Goal: Check status

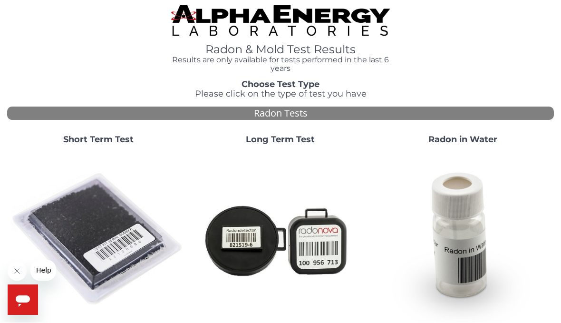
scroll to position [2, 0]
click at [111, 231] on img at bounding box center [98, 239] width 174 height 174
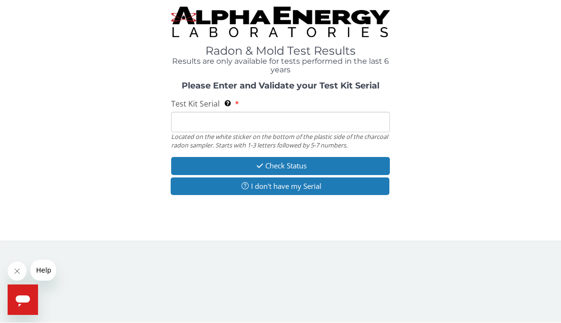
click at [514, 133] on div "Please Enter and Validate your Test Kit Serial Test Kit Serial Located on the w…" at bounding box center [280, 140] width 546 height 116
click at [515, 143] on div "Please Enter and Validate your Test Kit Serial Test Kit Serial Located on the w…" at bounding box center [280, 140] width 546 height 116
click at [222, 114] on input "Test Kit Serial Located on the white sticker on the bottom of the plastic side …" at bounding box center [280, 122] width 219 height 20
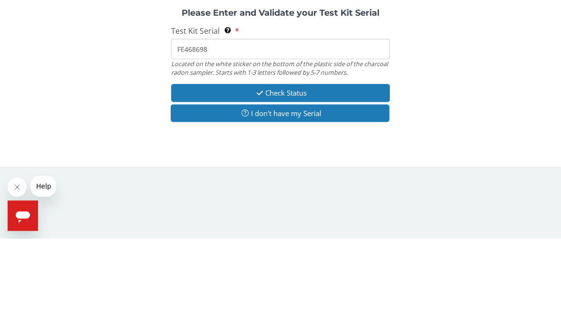
type input "FE468698"
click at [303, 168] on button "Check Status" at bounding box center [280, 177] width 219 height 18
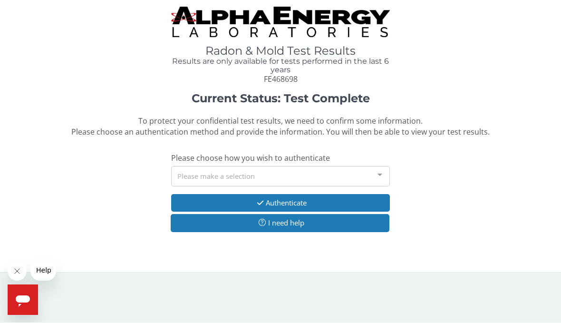
click at [382, 177] on div at bounding box center [379, 176] width 19 height 18
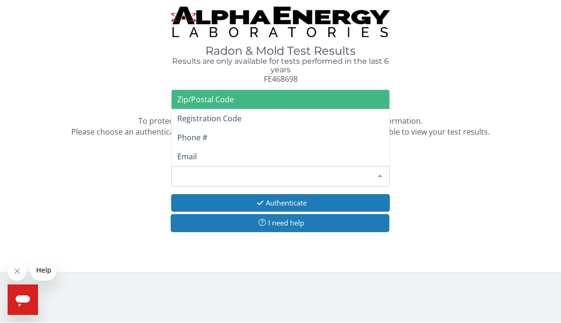
click at [201, 156] on span "Email" at bounding box center [281, 156] width 218 height 19
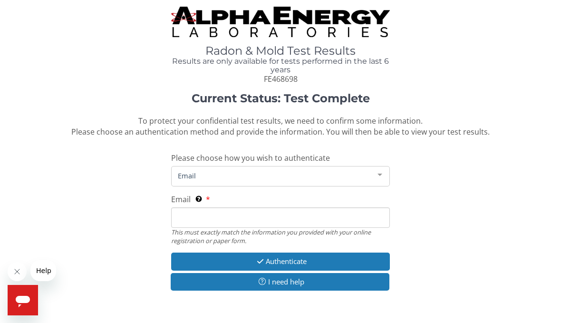
click at [220, 211] on input "Email This must exactly match the information you provided with your online reg…" at bounding box center [280, 217] width 219 height 20
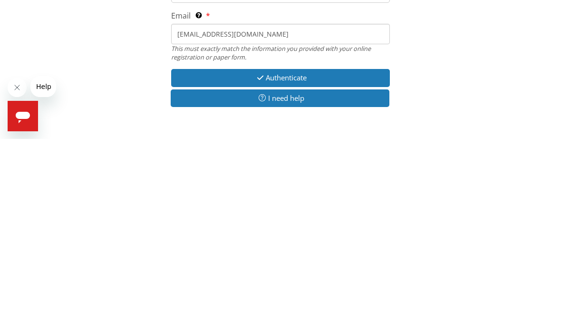
type input "rblinc66@yahoo.com"
click at [300, 253] on button "Authenticate" at bounding box center [280, 262] width 219 height 18
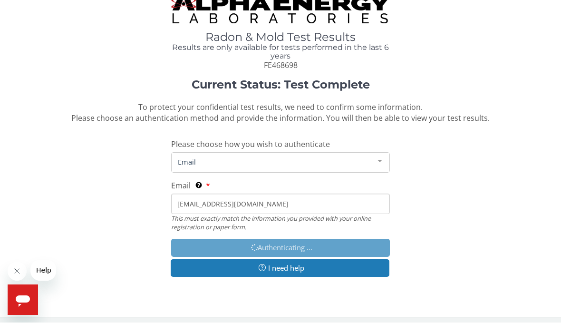
scroll to position [14, 0]
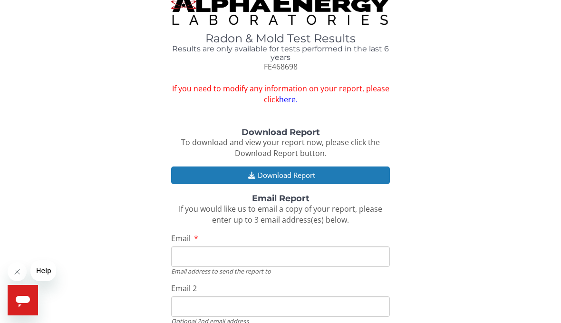
click at [213, 252] on input "Email" at bounding box center [280, 256] width 219 height 20
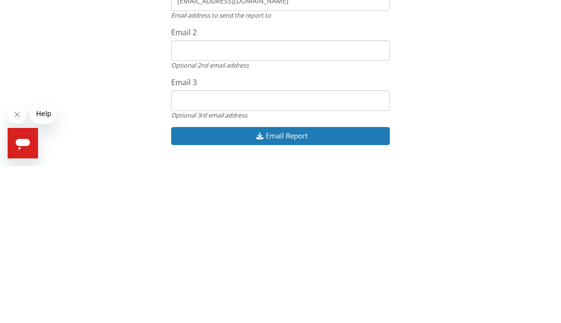
scroll to position [115, 0]
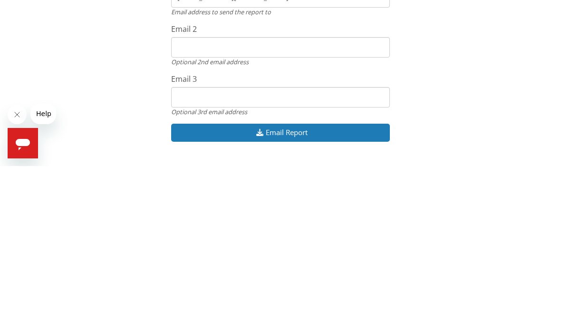
type input "rblinc66@yahoo.com"
click at [304, 280] on button "Email Report" at bounding box center [280, 289] width 219 height 18
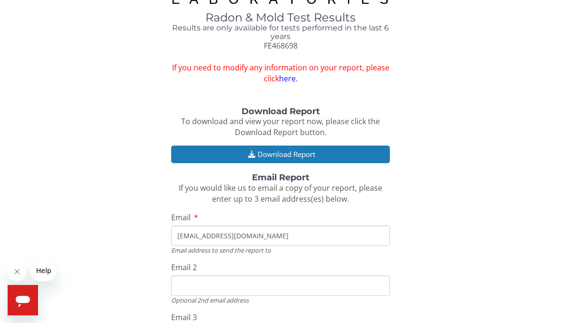
scroll to position [0, 0]
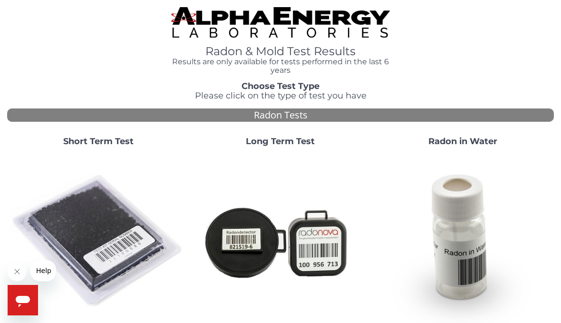
click at [103, 209] on img at bounding box center [98, 241] width 174 height 174
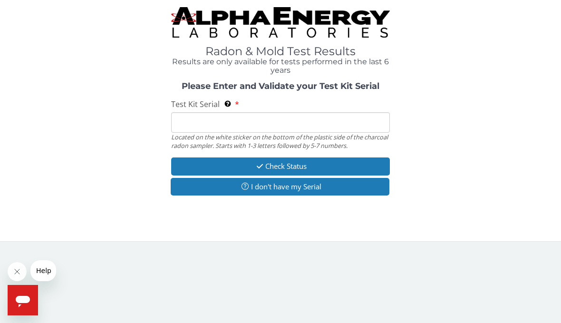
click at [239, 124] on input "Test Kit Serial Located on the white sticker on the bottom of the plastic side …" at bounding box center [280, 122] width 219 height 20
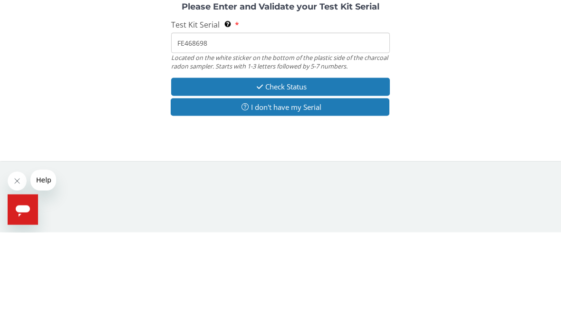
type input "FE468698"
click at [290, 168] on button "Check Status" at bounding box center [280, 177] width 219 height 18
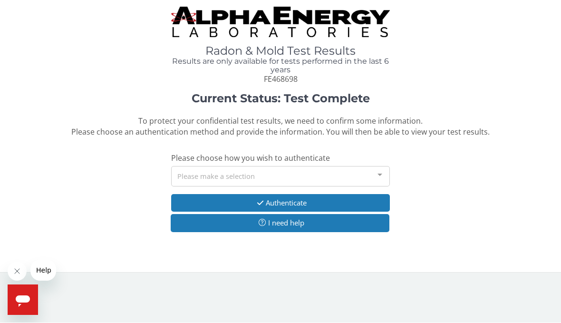
click at [383, 177] on div at bounding box center [379, 176] width 19 height 18
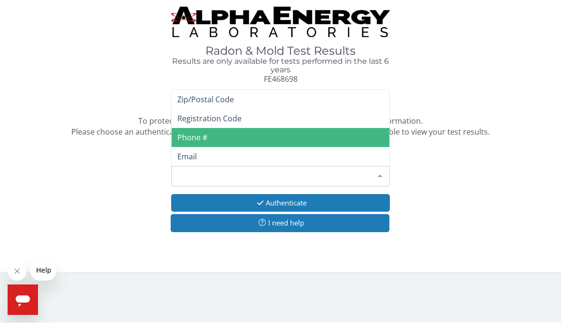
click at [204, 128] on span "Phone #" at bounding box center [281, 137] width 218 height 19
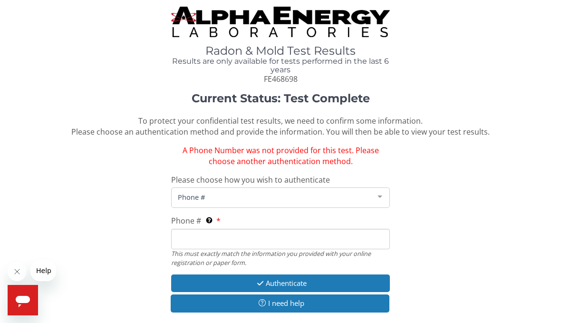
click at [220, 237] on input "Phone # This must exactly match the information you provided with your online r…" at bounding box center [280, 239] width 219 height 20
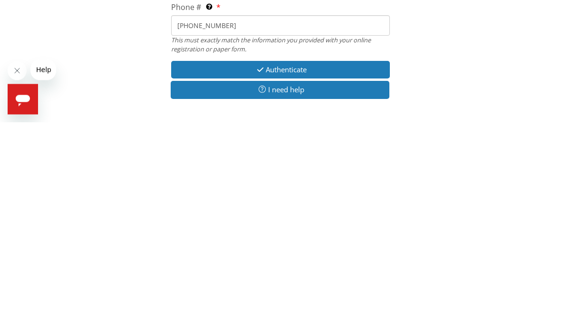
scroll to position [13, 0]
type input "[PHONE_NUMBER]"
click at [304, 261] on button "Authenticate" at bounding box center [280, 270] width 219 height 18
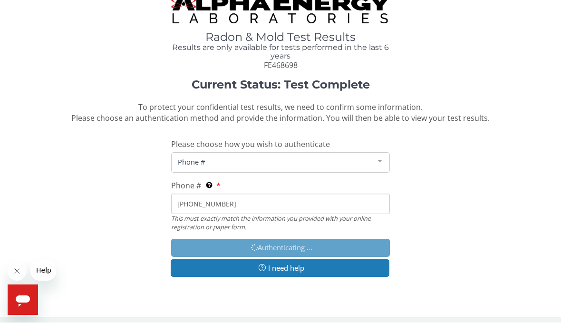
scroll to position [14, 0]
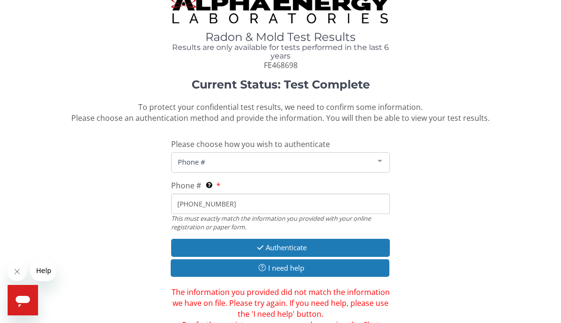
click at [303, 240] on button "Authenticate" at bounding box center [280, 248] width 219 height 18
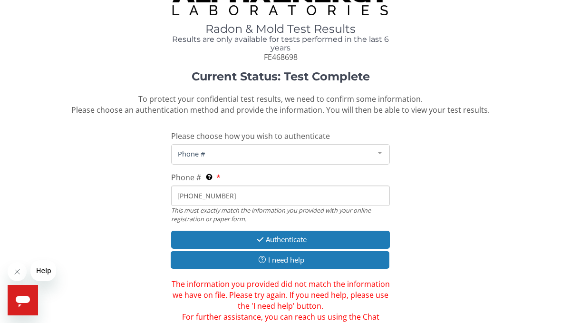
click at [317, 235] on button "Authenticate" at bounding box center [280, 239] width 219 height 18
click at [537, 247] on div "Current Status: Test Complete To protect your confidential test results, we nee…" at bounding box center [280, 206] width 546 height 273
click at [22, 306] on icon "Open messaging window" at bounding box center [22, 299] width 17 height 17
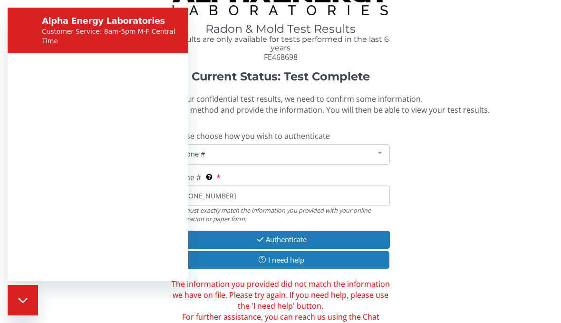
scroll to position [0, 0]
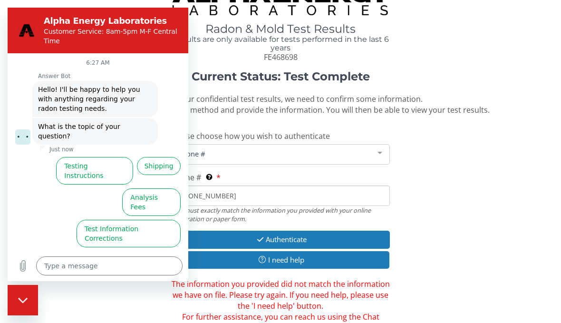
click at [534, 224] on div "Current Status: Test Complete To protect your confidential test results, we nee…" at bounding box center [280, 206] width 546 height 273
click at [63, 251] on button "Test Results" at bounding box center [56, 265] width 54 height 28
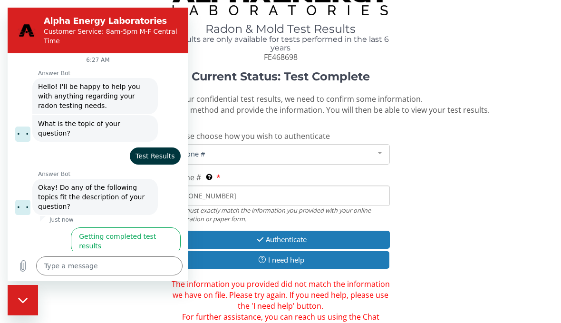
scroll to position [3, 0]
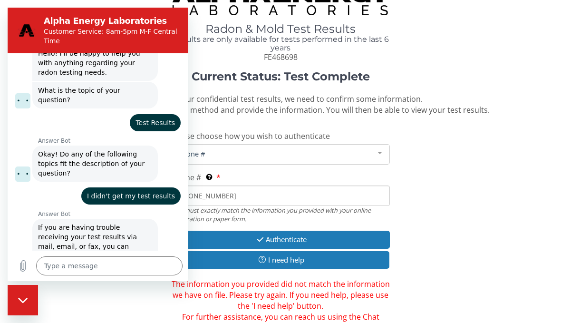
type textarea "x"
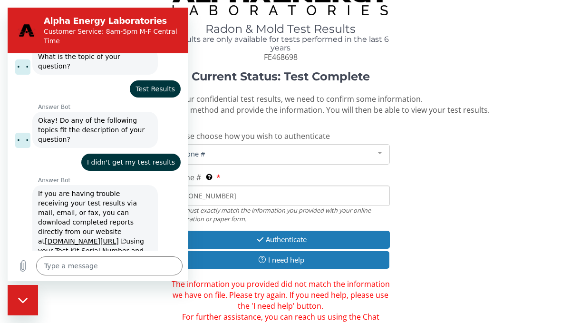
scroll to position [76, 0]
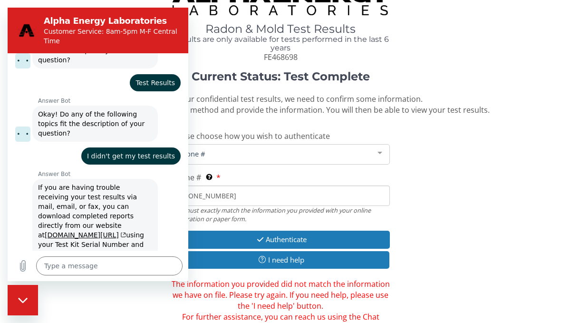
click at [79, 231] on link "[DOMAIN_NAME][URL]" at bounding box center [85, 235] width 81 height 8
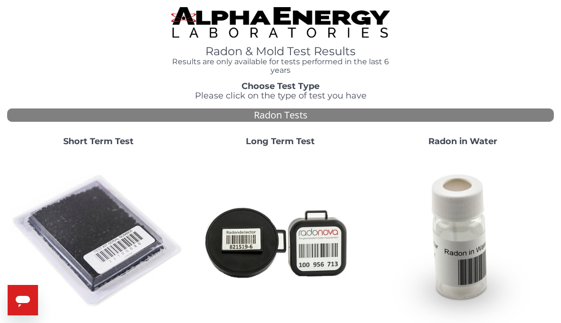
click at [117, 144] on strong "Short Term Test" at bounding box center [98, 141] width 70 height 10
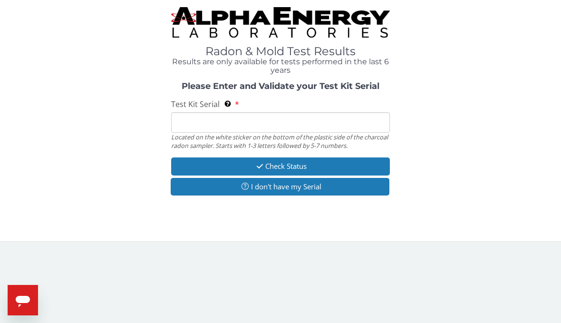
click at [233, 120] on input "Test Kit Serial Located on the white sticker on the bottom of the plastic side …" at bounding box center [280, 122] width 219 height 20
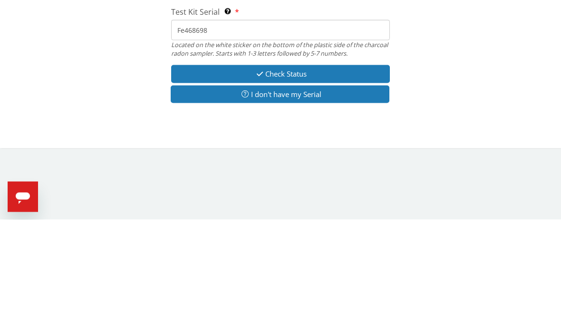
type input "Fe468698"
click at [305, 168] on button "Check Status" at bounding box center [280, 177] width 219 height 18
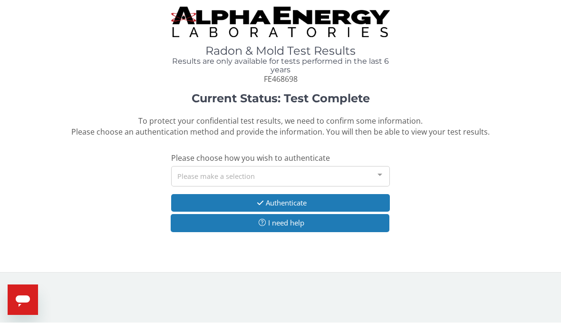
click at [307, 204] on button "Authenticate" at bounding box center [280, 203] width 219 height 18
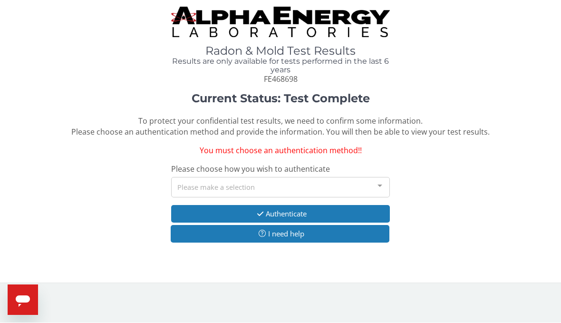
click at [247, 183] on div "Please make a selection" at bounding box center [280, 187] width 219 height 20
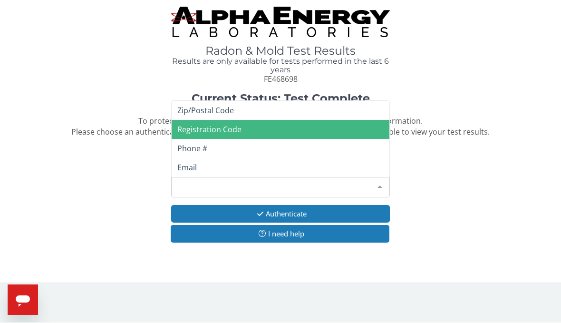
click at [241, 127] on span "Registration Code" at bounding box center [281, 129] width 218 height 19
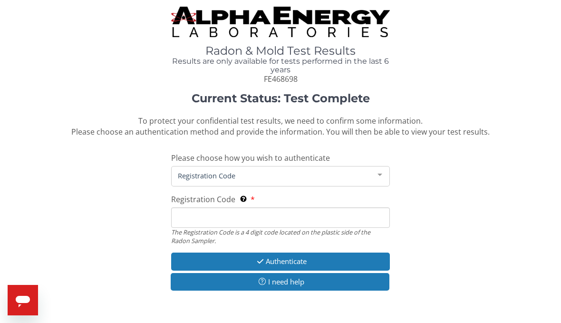
click at [394, 170] on div "Current Status: Test Complete To protect your confidential test results, we nee…" at bounding box center [280, 196] width 546 height 208
click at [386, 179] on div at bounding box center [379, 175] width 19 height 18
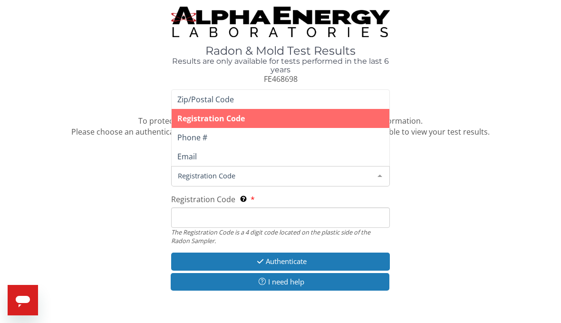
click at [208, 150] on span "Email" at bounding box center [281, 156] width 218 height 19
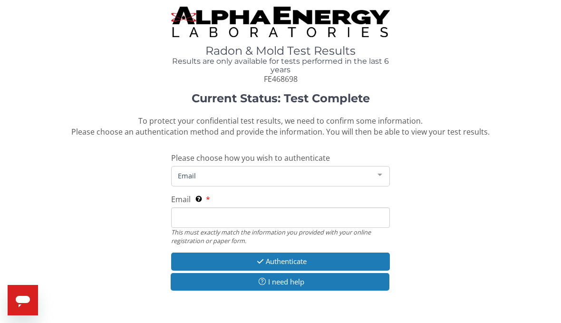
click at [212, 219] on input "Email This must exactly match the information you provided with your online reg…" at bounding box center [280, 217] width 219 height 20
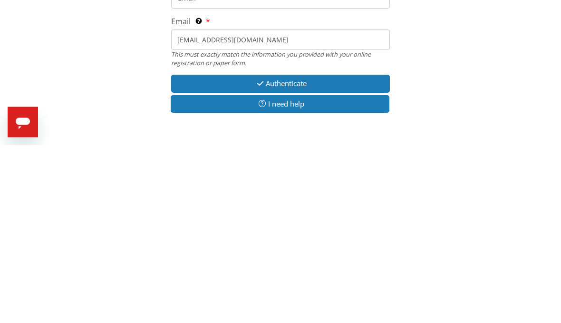
type input "[EMAIL_ADDRESS][DOMAIN_NAME]"
click at [302, 253] on button "Authenticate" at bounding box center [280, 262] width 219 height 18
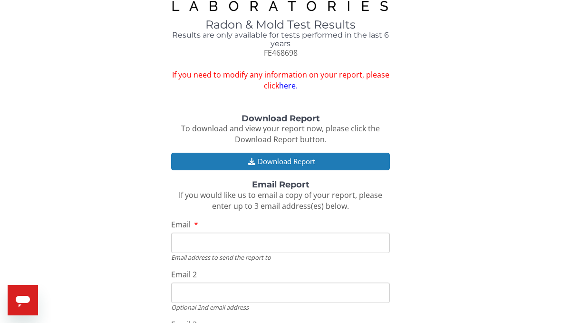
scroll to position [43, 0]
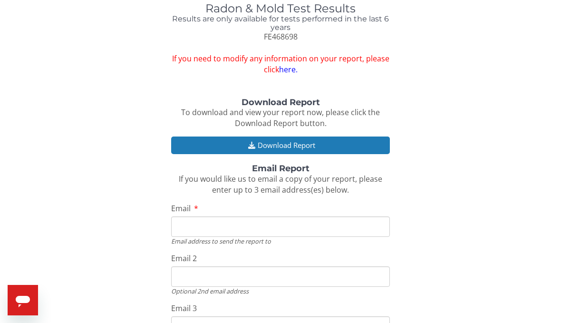
click at [223, 216] on input "Email" at bounding box center [280, 226] width 219 height 20
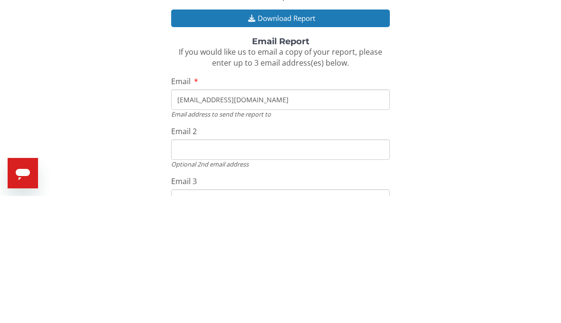
type input "[EMAIL_ADDRESS][DOMAIN_NAME]"
click at [219, 266] on input "Email 2" at bounding box center [280, 276] width 219 height 20
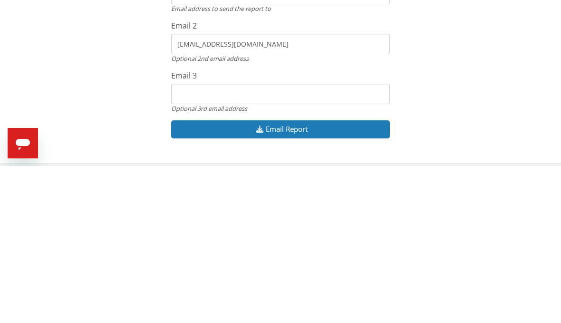
type input "[EMAIL_ADDRESS][DOMAIN_NAME]"
click at [304, 277] on button "Email Report" at bounding box center [280, 286] width 219 height 18
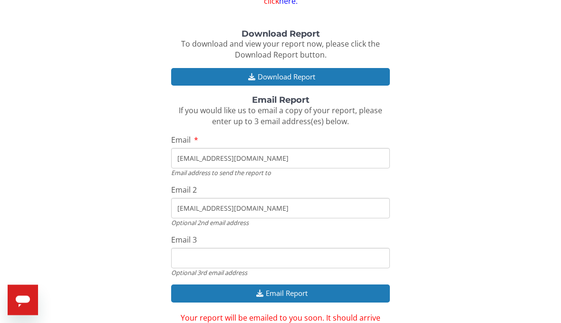
scroll to position [116, 0]
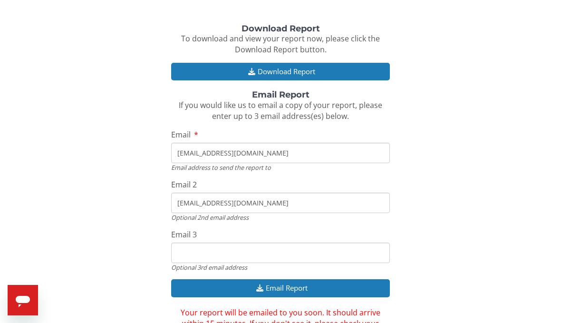
click at [237, 151] on input "[EMAIL_ADDRESS][DOMAIN_NAME]" at bounding box center [280, 153] width 219 height 20
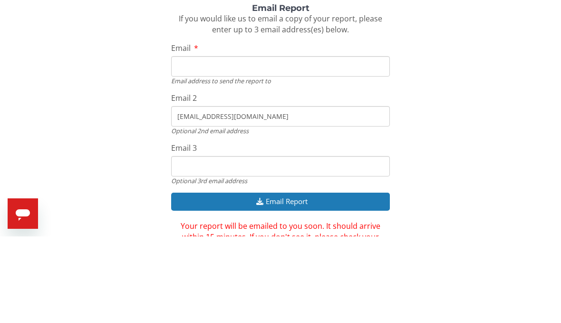
type input "[EMAIL_ADDRESS][DOMAIN_NAME]"
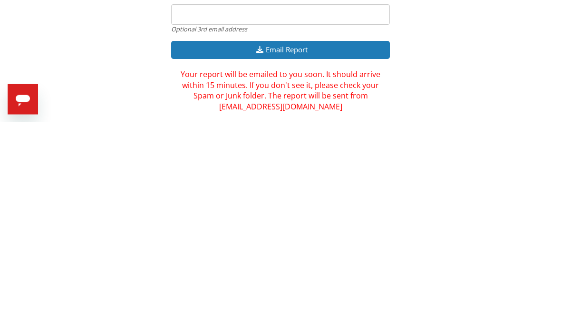
scroll to position [159, 0]
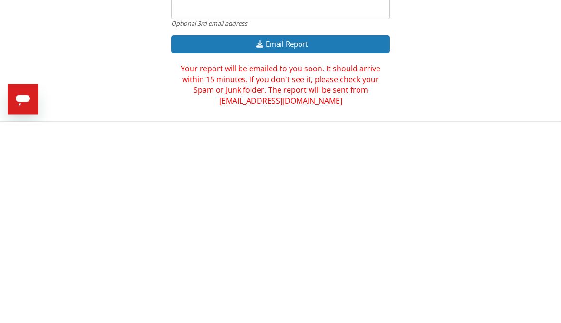
click at [466, 90] on div "Download Report To download and view your report now, please click the Download…" at bounding box center [280, 144] width 546 height 326
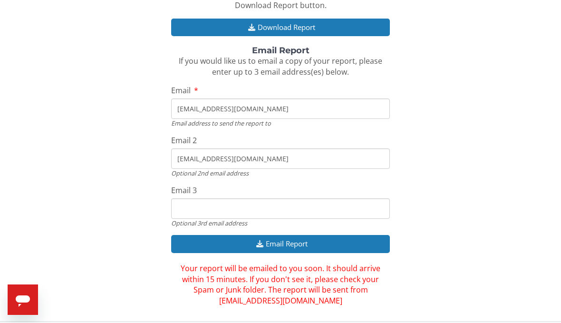
click at [243, 158] on input "[EMAIL_ADDRESS][DOMAIN_NAME]" at bounding box center [280, 159] width 219 height 20
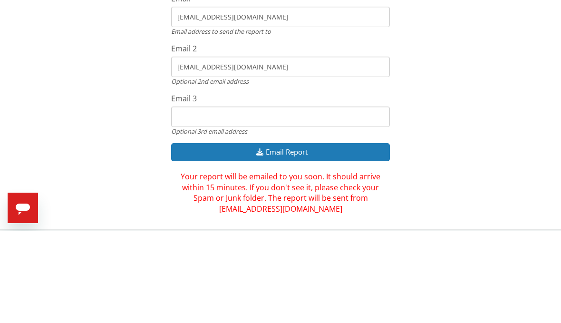
click at [217, 149] on input "[EMAIL_ADDRESS][DOMAIN_NAME]" at bounding box center [280, 159] width 219 height 20
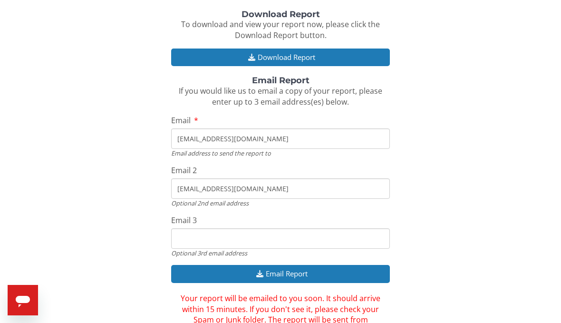
scroll to position [130, 0]
